Goal: Task Accomplishment & Management: Use online tool/utility

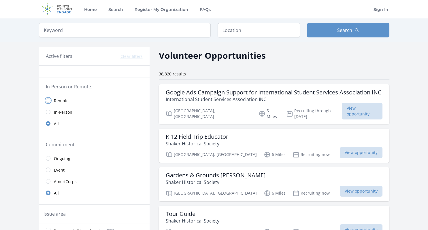
click at [49, 98] on input "radio" at bounding box center [48, 100] width 5 height 5
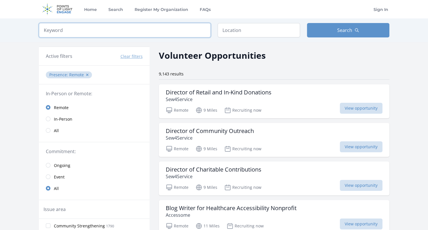
click at [142, 30] on input "search" at bounding box center [125, 30] width 172 height 14
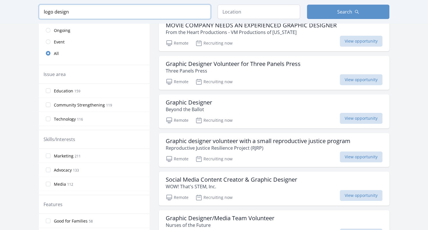
scroll to position [146, 0]
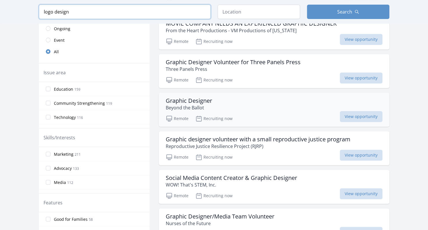
type input "logo design"
click at [192, 99] on h3 "Graphic Designer" at bounding box center [189, 100] width 46 height 7
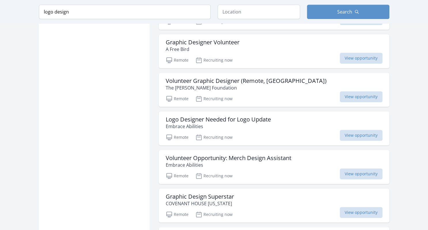
scroll to position [401, 0]
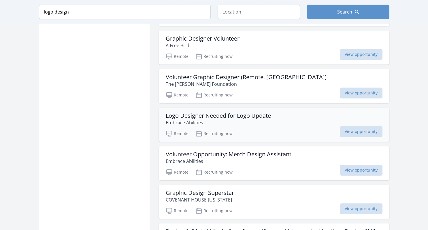
click at [246, 114] on h3 "Logo Designer Needed for Logo Update" at bounding box center [218, 115] width 105 height 7
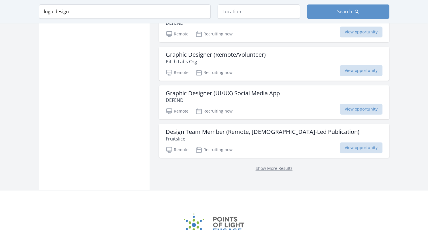
scroll to position [701, 0]
click at [268, 167] on link "Show More Results" at bounding box center [273, 168] width 37 height 5
click at [268, 166] on link "Show More Results" at bounding box center [273, 168] width 37 height 5
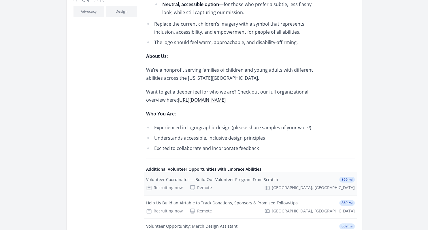
scroll to position [198, 0]
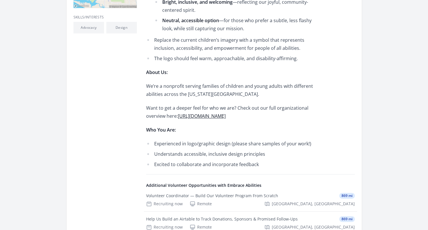
click at [200, 116] on link "https://heyzine.com/flip-book/9e2e8af4fd.html" at bounding box center [202, 116] width 48 height 6
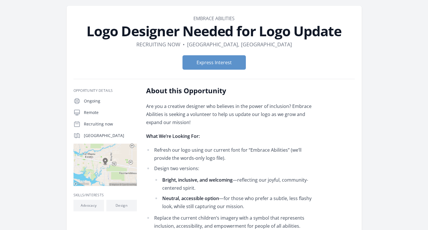
scroll to position [0, 0]
